Goal: Transaction & Acquisition: Purchase product/service

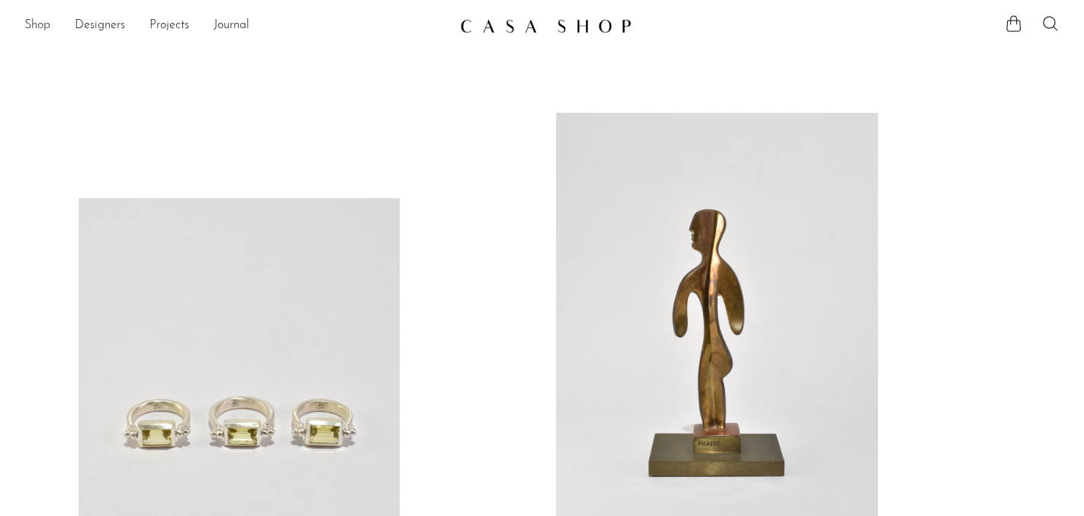
click at [38, 25] on link "Shop" at bounding box center [37, 26] width 26 height 20
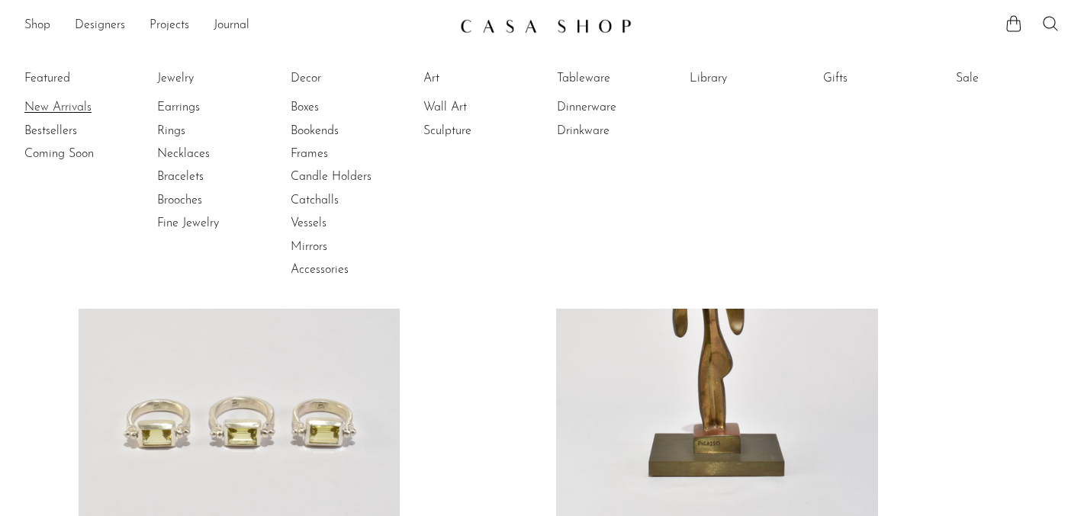
click at [40, 105] on link "New Arrivals" at bounding box center [81, 107] width 114 height 17
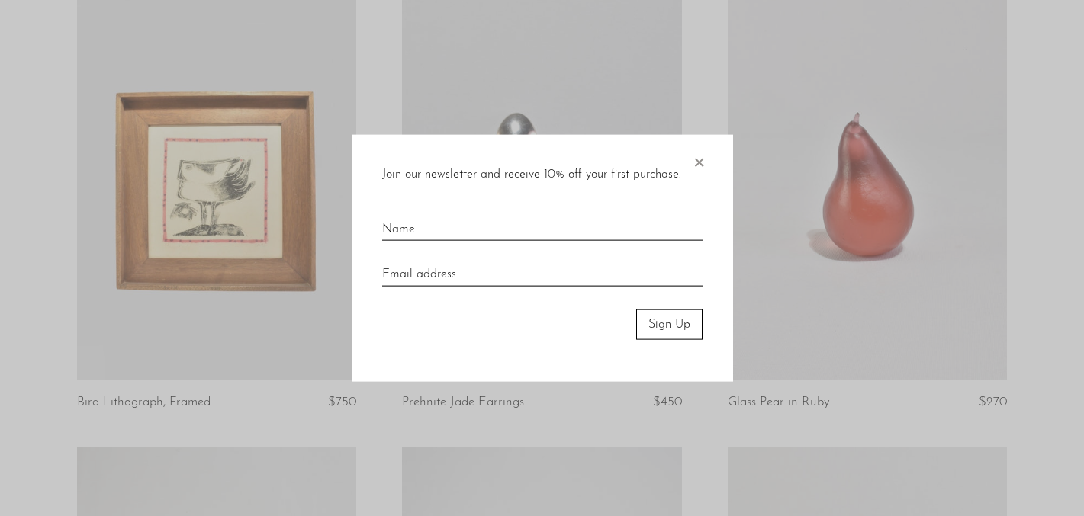
scroll to position [156, 0]
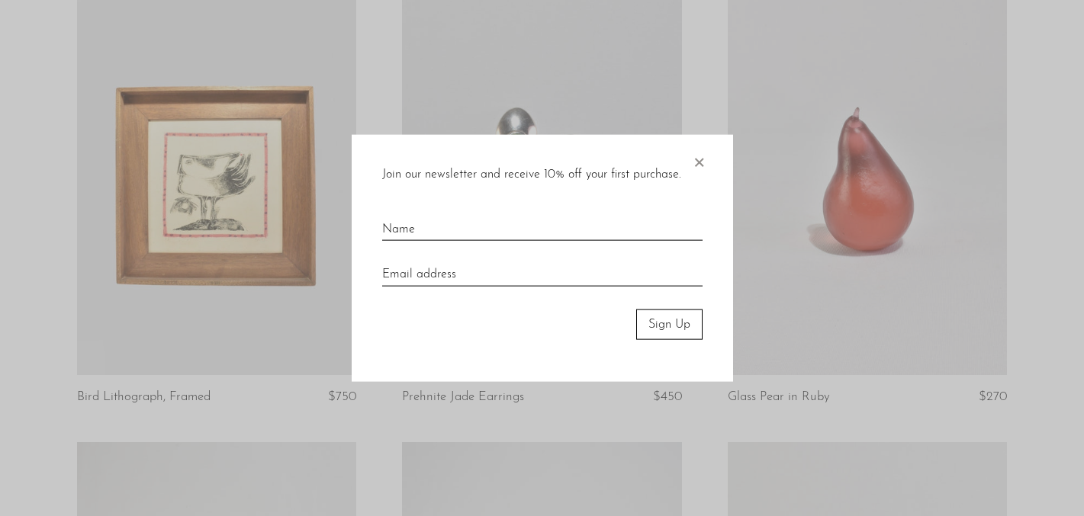
click at [694, 160] on span "×" at bounding box center [698, 158] width 15 height 49
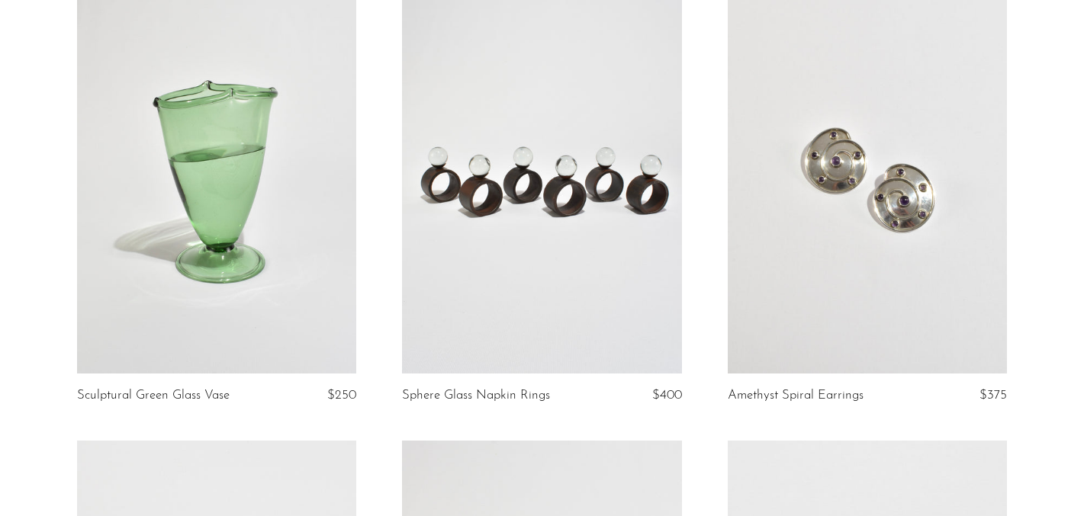
scroll to position [621, 0]
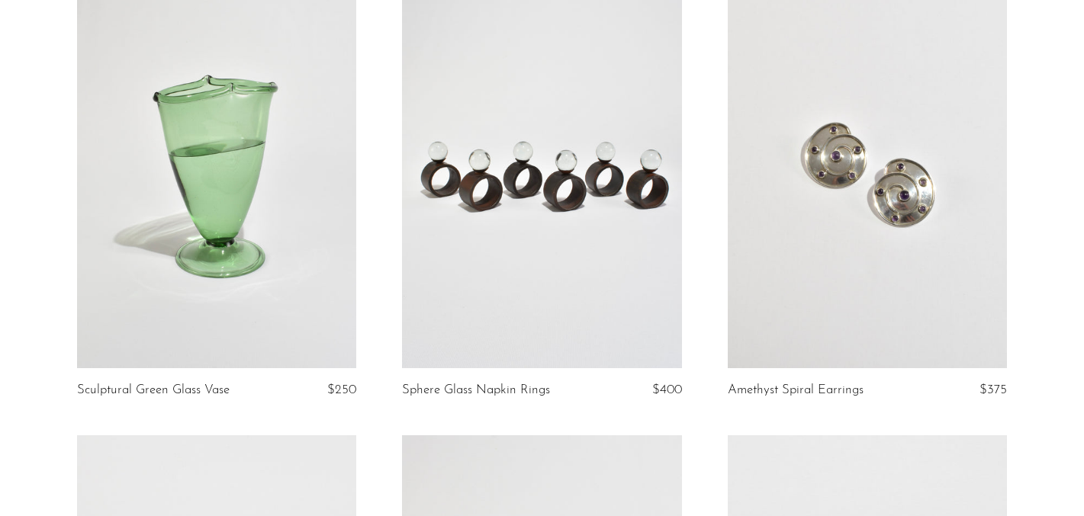
click at [807, 189] on link at bounding box center [866, 172] width 279 height 391
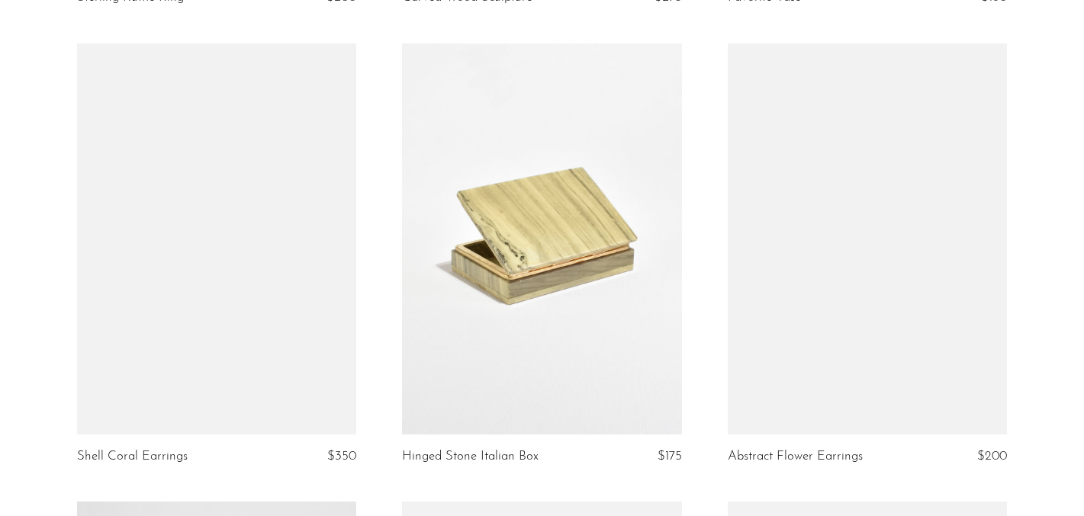
scroll to position [2435, 0]
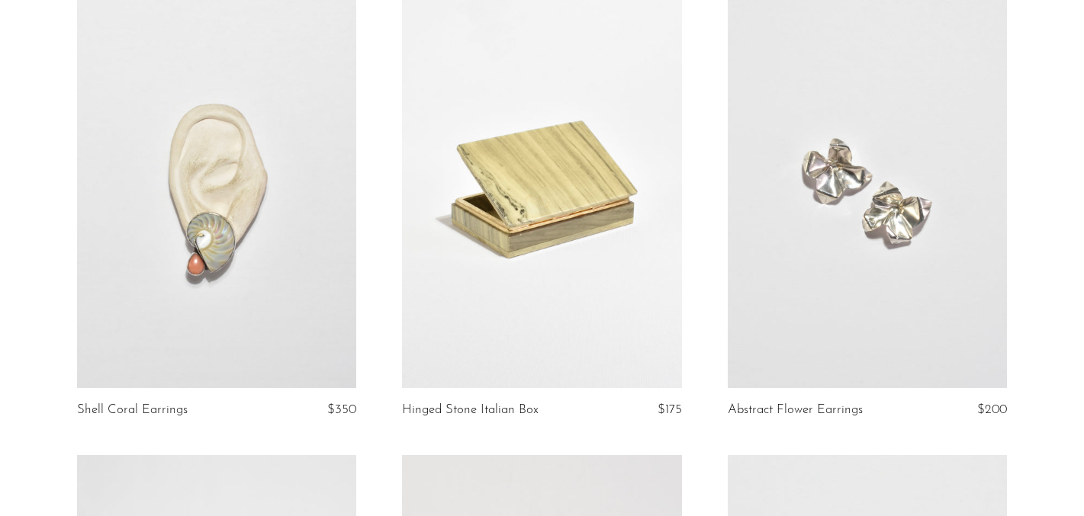
click at [246, 223] on link at bounding box center [216, 192] width 279 height 391
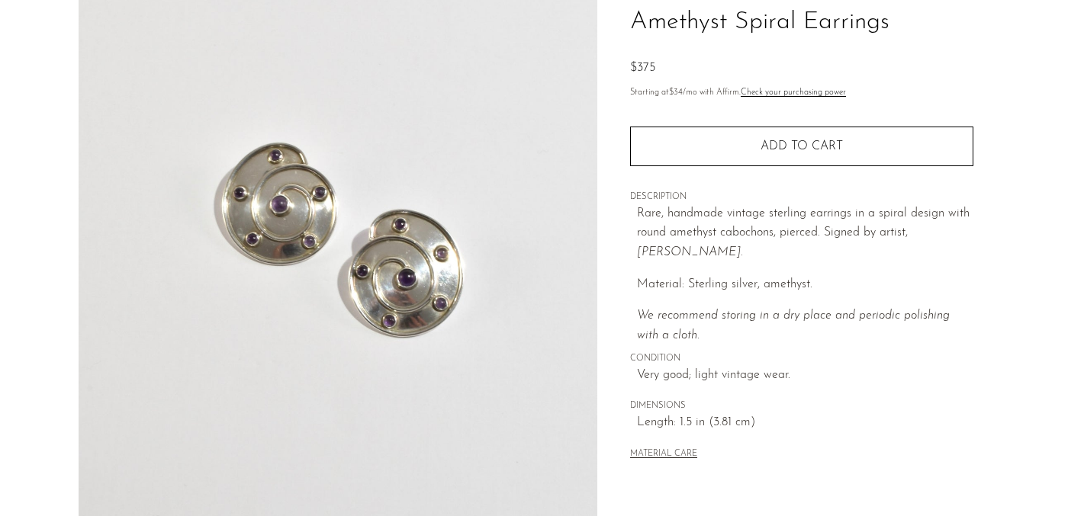
scroll to position [152, 0]
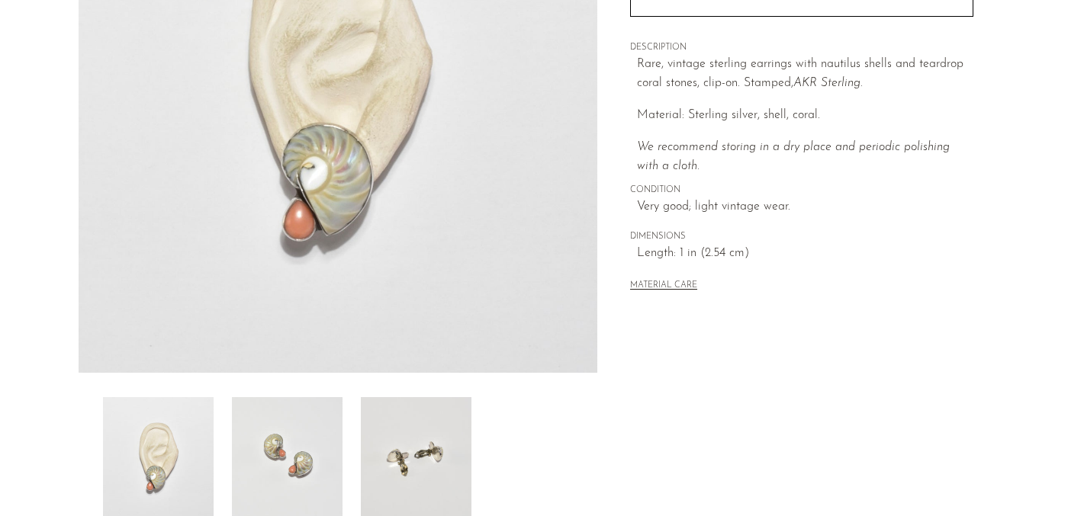
scroll to position [477, 0]
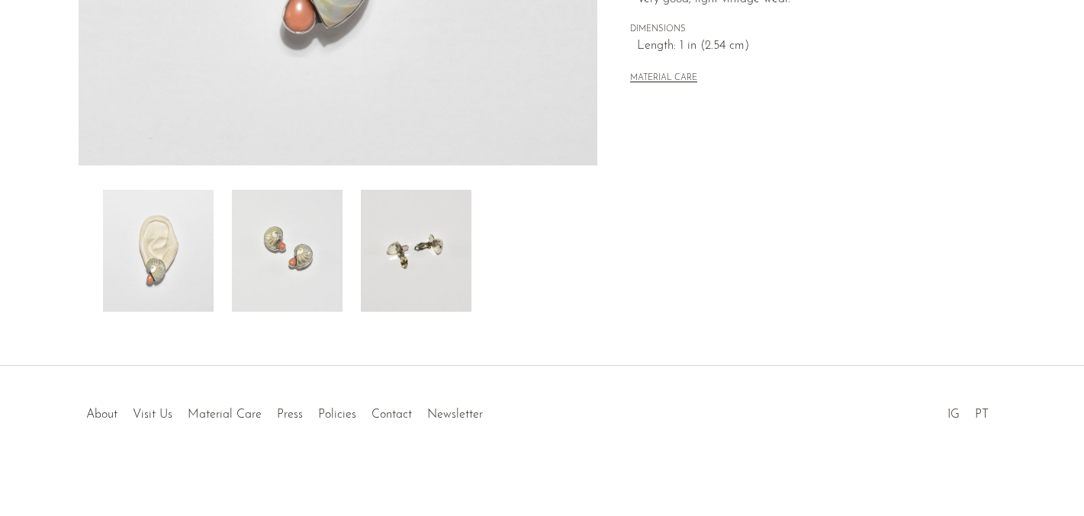
click at [433, 284] on img at bounding box center [416, 251] width 111 height 122
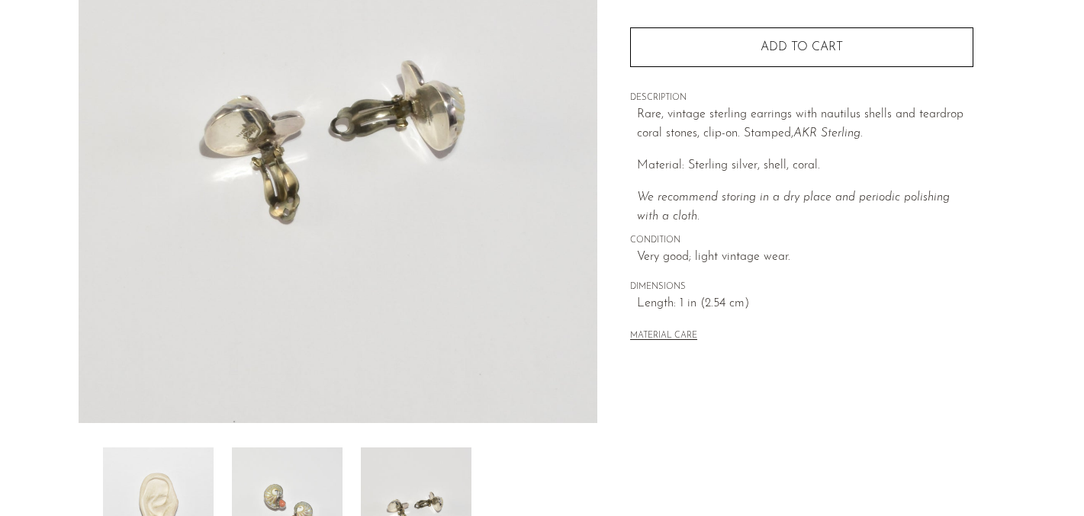
scroll to position [287, 0]
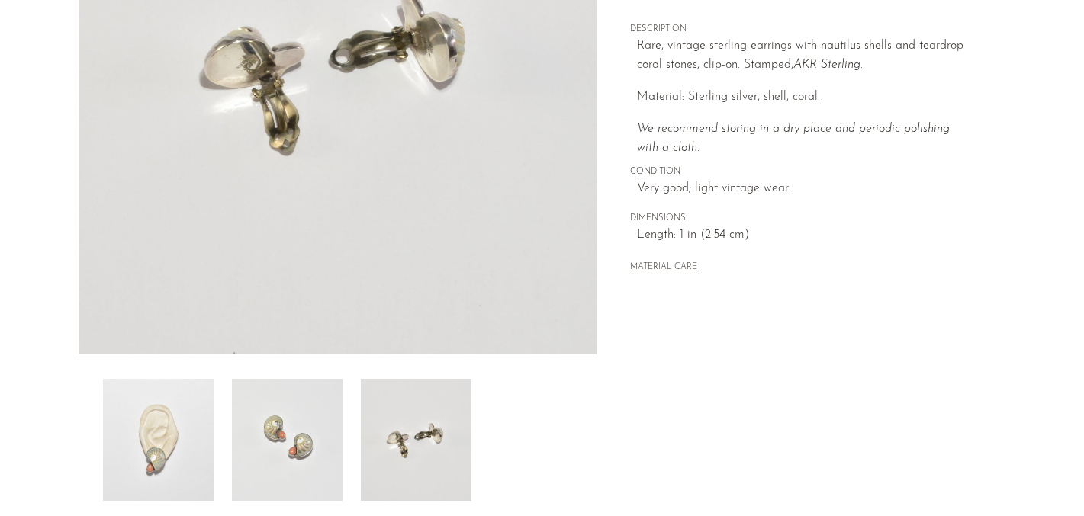
click at [300, 387] on img at bounding box center [287, 440] width 111 height 122
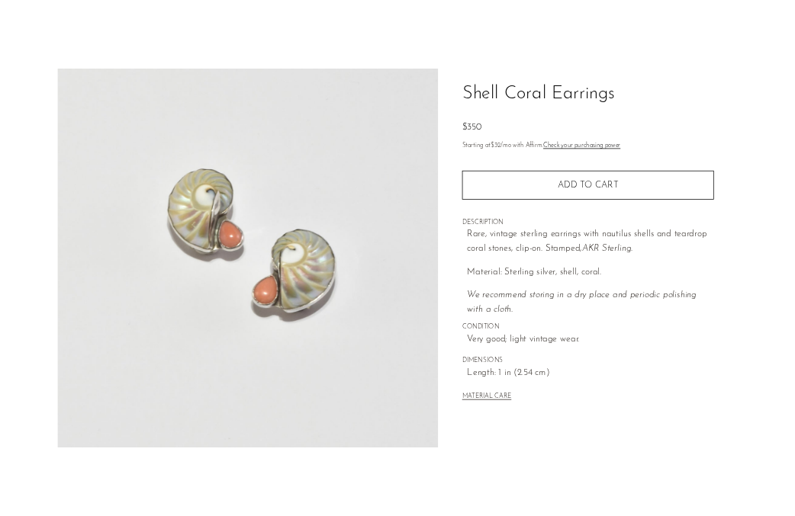
scroll to position [104, 0]
